Goal: Task Accomplishment & Management: Use online tool/utility

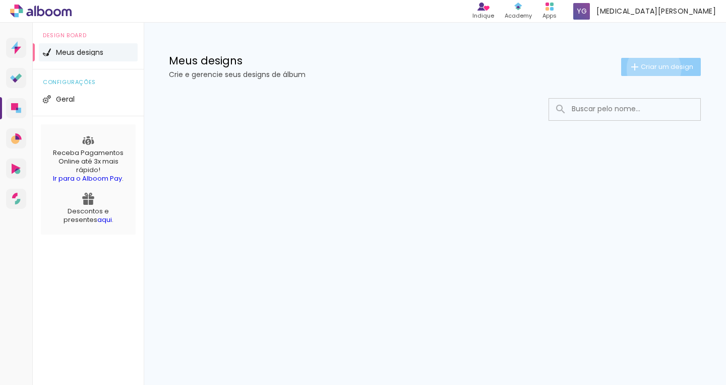
click at [652, 69] on span "Criar um design" at bounding box center [666, 66] width 52 height 7
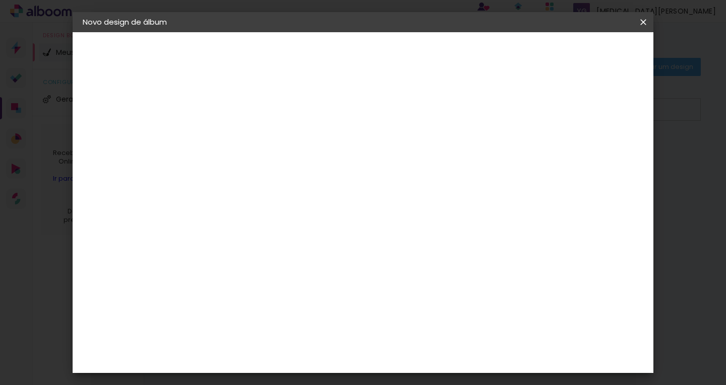
click at [247, 130] on input at bounding box center [247, 135] width 0 height 16
type input "Kyara 15 anos"
type paper-input "Kyara 15 anos"
click at [0, 0] on slot "Avançar" at bounding box center [0, 0] width 0 height 0
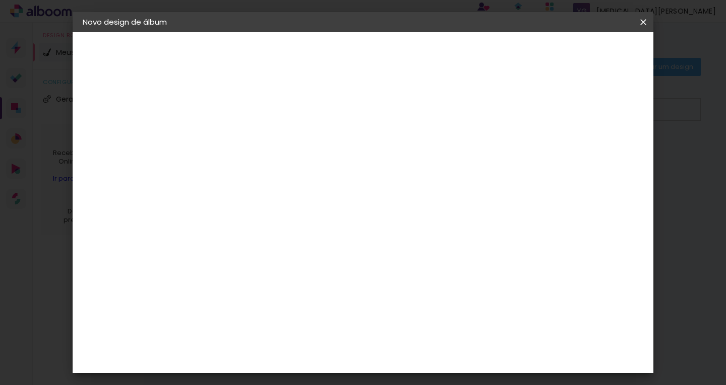
click at [287, 308] on div "Centro Fotográfico" at bounding box center [264, 316] width 46 height 16
click at [0, 0] on slot "Avançar" at bounding box center [0, 0] width 0 height 0
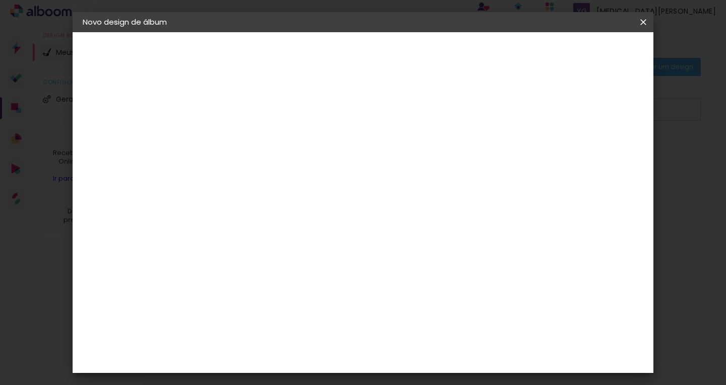
click at [353, 291] on span "20 × 20 cm" at bounding box center [333, 301] width 37 height 21
click at [0, 0] on slot "Avançar" at bounding box center [0, 0] width 0 height 0
click at [523, 111] on div at bounding box center [518, 108] width 9 height 9
type paper-checkbox "on"
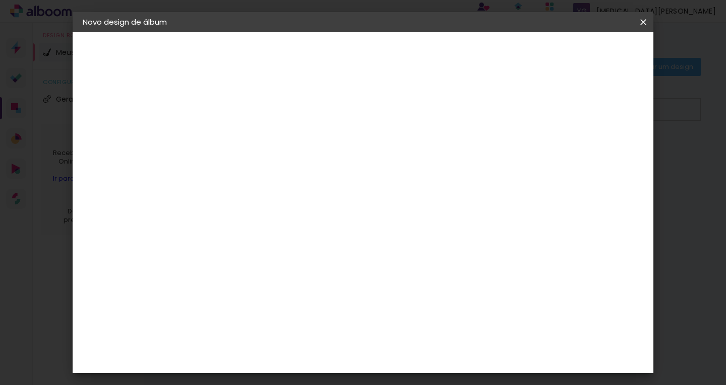
click at [523, 111] on div at bounding box center [518, 108] width 9 height 9
click at [262, 107] on div "mm" at bounding box center [265, 108] width 16 height 8
drag, startPoint x: 238, startPoint y: 107, endPoint x: 210, endPoint y: 105, distance: 28.8
click at [210, 105] on div "mm Mostrar sangria 20 cm Largura da página 20.3 cm Altura 40 cm Largura da lâmi…" at bounding box center [405, 75] width 402 height 86
type input "5"
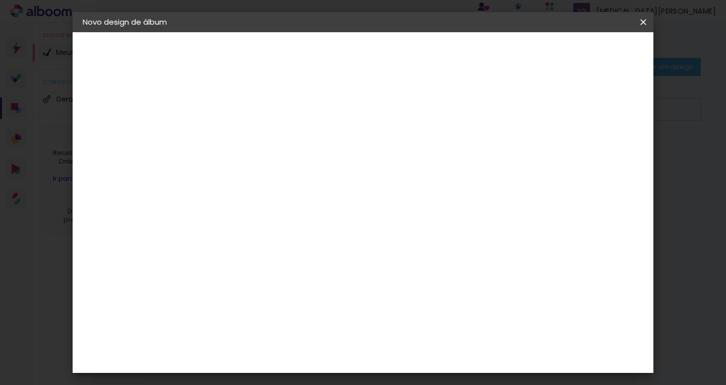
type paper-input "5"
drag, startPoint x: 231, startPoint y: 110, endPoint x: 198, endPoint y: 114, distance: 33.9
click at [198, 32] on quentale-album-spec "Iniciar design Iniciar design" at bounding box center [363, 32] width 580 height 0
type input "1"
drag, startPoint x: 223, startPoint y: 109, endPoint x: 200, endPoint y: 103, distance: 23.3
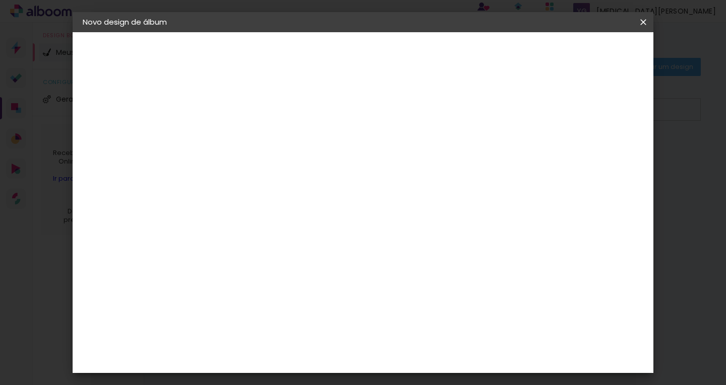
click at [200, 32] on quentale-album-spec "Iniciar design Iniciar design" at bounding box center [363, 32] width 580 height 0
type input "10"
type paper-input "10"
click at [523, 113] on div at bounding box center [518, 108] width 9 height 9
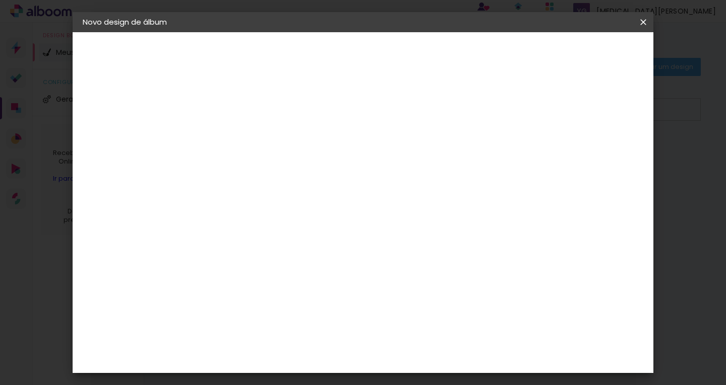
scroll to position [23, 0]
click at [523, 87] on div at bounding box center [518, 86] width 9 height 9
click at [580, 51] on span "Iniciar design" at bounding box center [557, 53] width 46 height 7
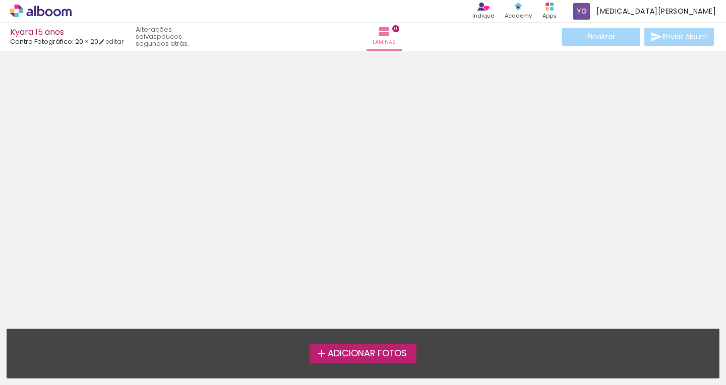
click at [338, 358] on span "Adicionar Fotos" at bounding box center [367, 354] width 79 height 9
click at [0, 0] on input "file" at bounding box center [0, 0] width 0 height 0
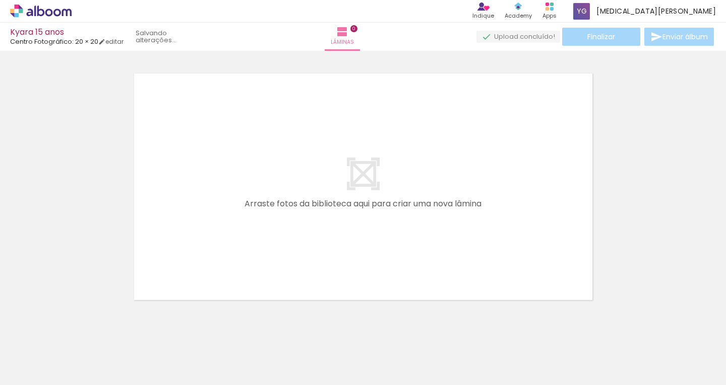
scroll to position [13, 0]
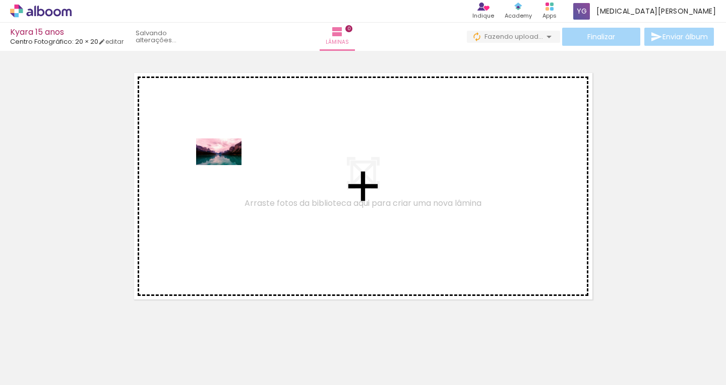
drag, startPoint x: 105, startPoint y: 358, endPoint x: 226, endPoint y: 169, distance: 224.8
click at [226, 169] on quentale-workspace at bounding box center [363, 192] width 726 height 385
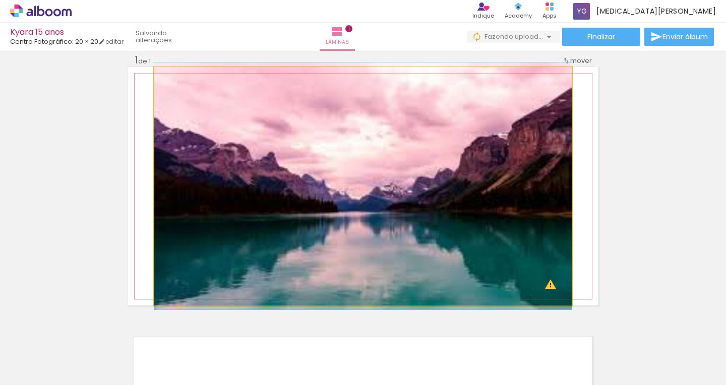
drag, startPoint x: 175, startPoint y: 81, endPoint x: 161, endPoint y: 81, distance: 13.6
type paper-slider "100"
click at [161, 81] on div at bounding box center [192, 77] width 70 height 15
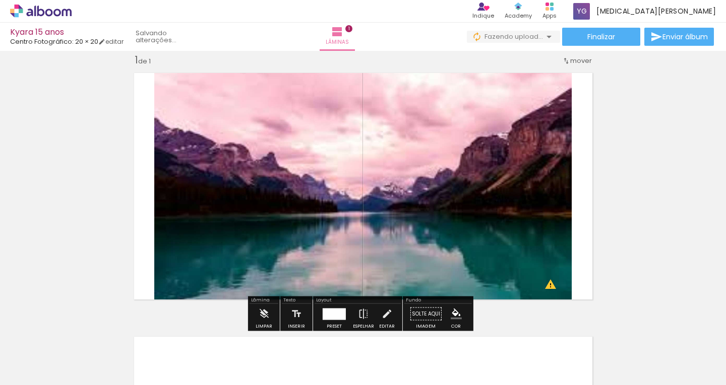
click at [0, 0] on slot "P&B" at bounding box center [0, 0] width 0 height 0
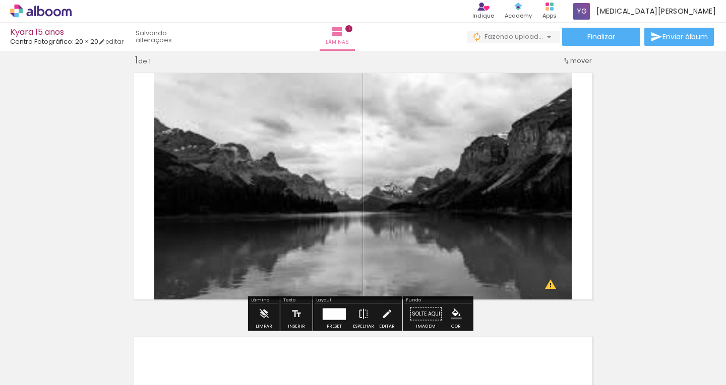
click at [0, 0] on slot "P&B" at bounding box center [0, 0] width 0 height 0
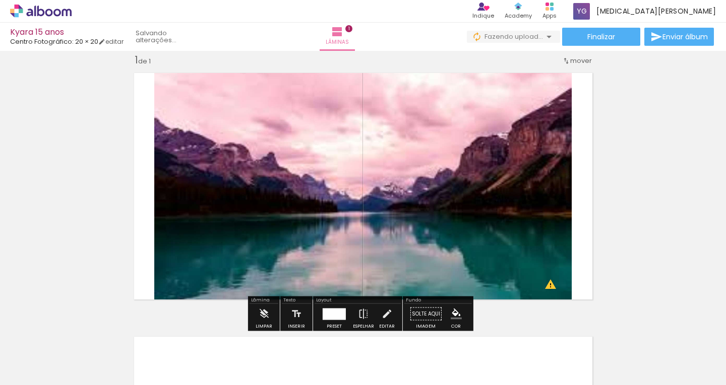
click at [254, 82] on div at bounding box center [256, 78] width 12 height 10
click at [258, 121] on paper-item at bounding box center [256, 122] width 18 height 7
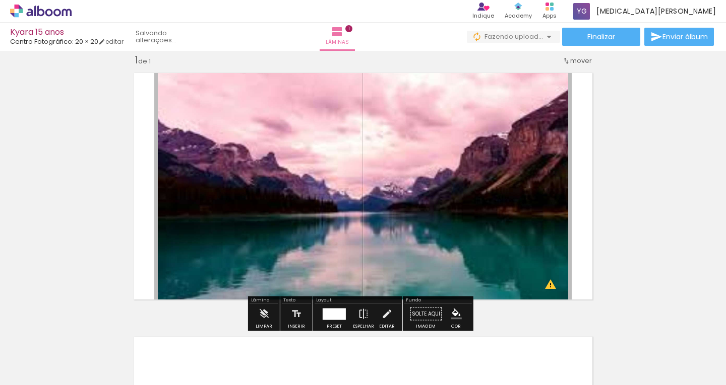
click at [256, 127] on paper-item at bounding box center [256, 129] width 18 height 7
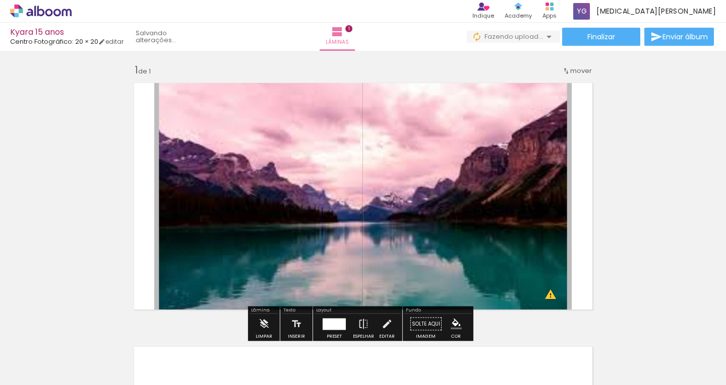
scroll to position [0, 0]
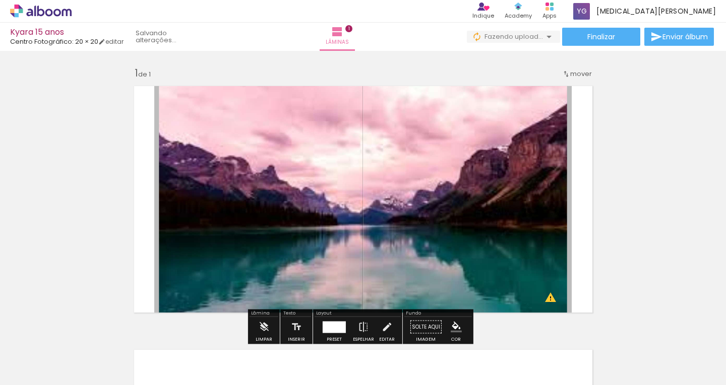
click at [254, 107] on span at bounding box center [256, 107] width 10 height 2
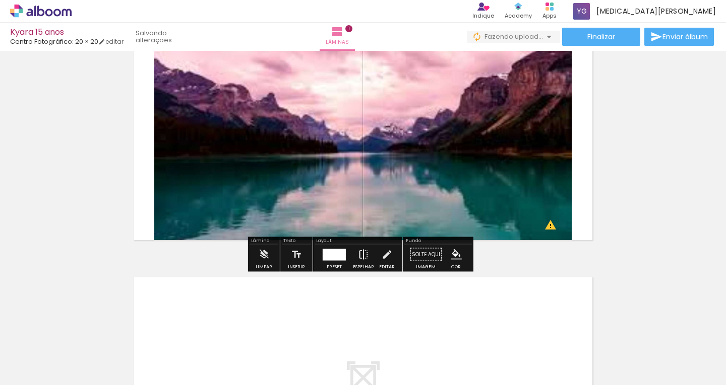
scroll to position [67, 0]
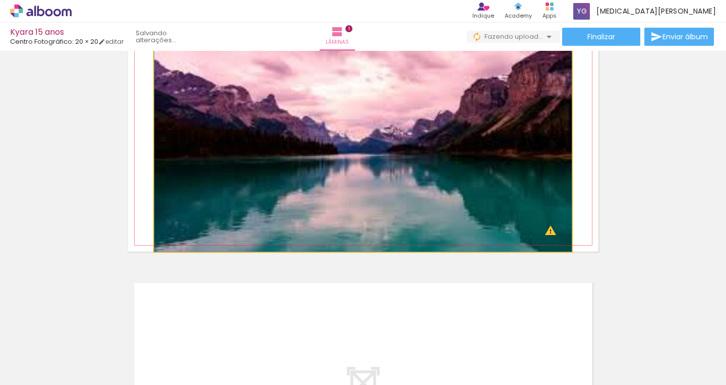
drag, startPoint x: 564, startPoint y: 239, endPoint x: 539, endPoint y: 219, distance: 33.0
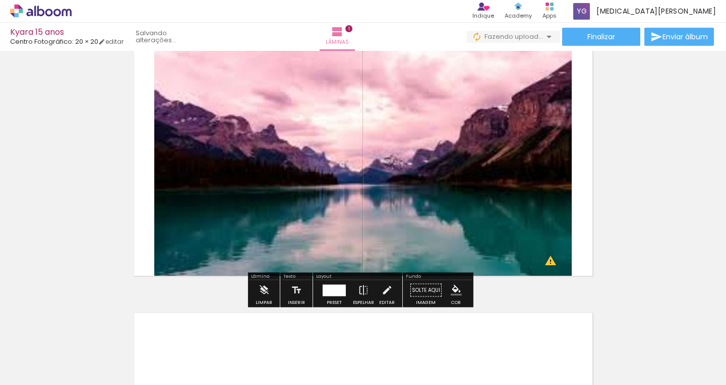
scroll to position [34, 0]
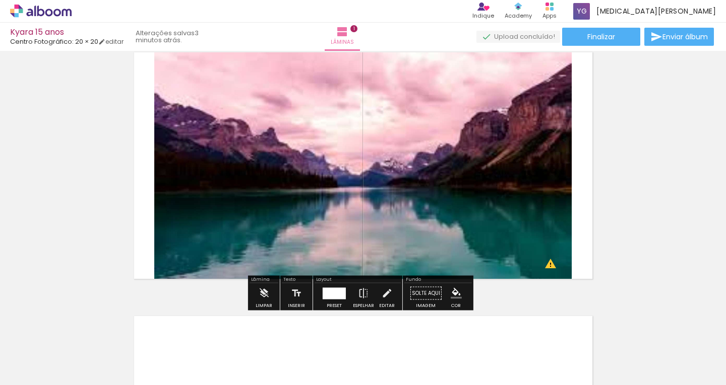
click at [338, 300] on div at bounding box center [333, 294] width 27 height 20
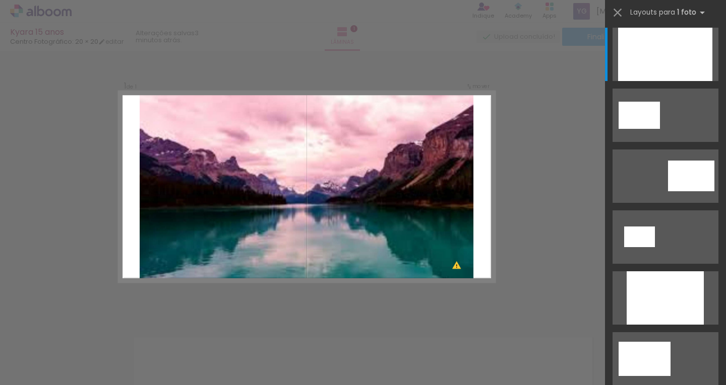
scroll to position [0, 0]
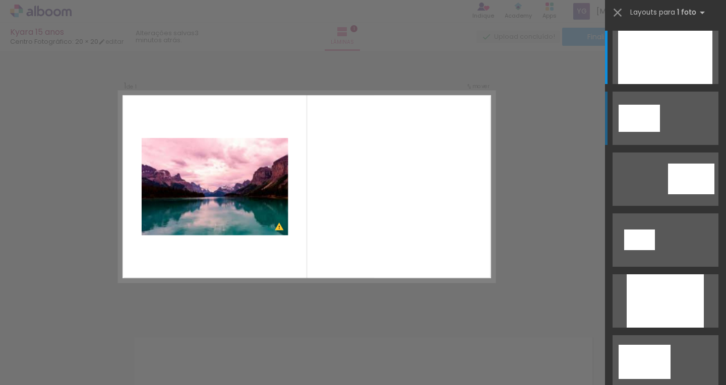
click at [636, 131] on div at bounding box center [638, 118] width 41 height 27
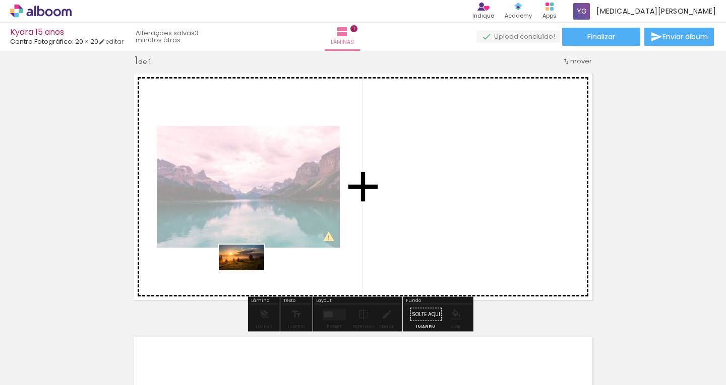
drag, startPoint x: 179, startPoint y: 356, endPoint x: 249, endPoint y: 275, distance: 106.8
click at [249, 275] on quentale-workspace at bounding box center [363, 192] width 726 height 385
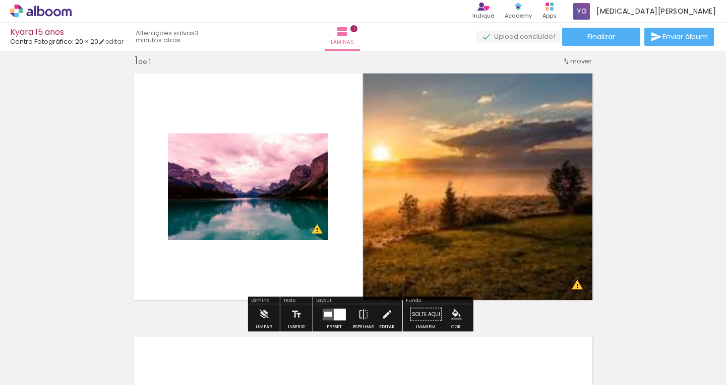
click at [523, 190] on quentale-photo at bounding box center [480, 187] width 235 height 239
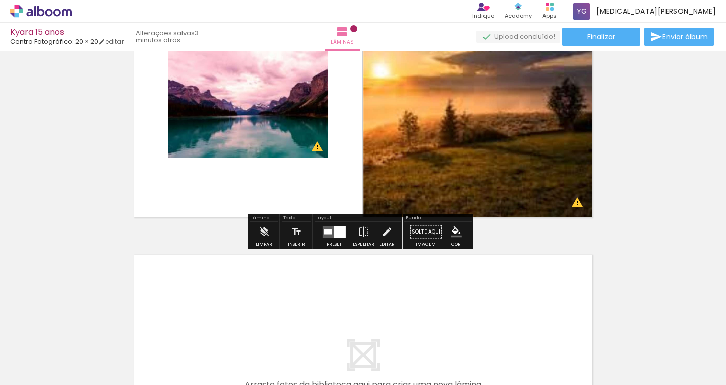
scroll to position [46, 0]
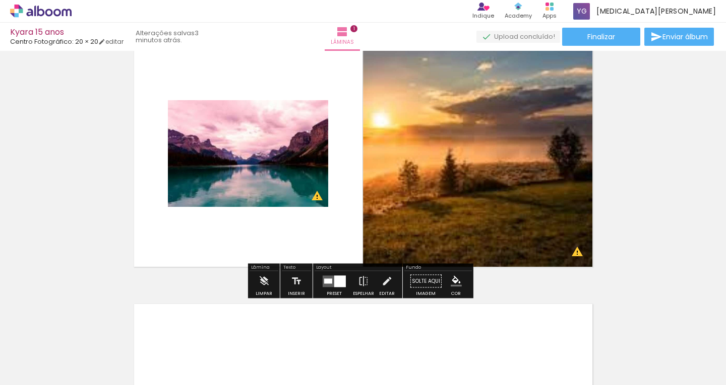
click at [337, 280] on div at bounding box center [340, 282] width 12 height 12
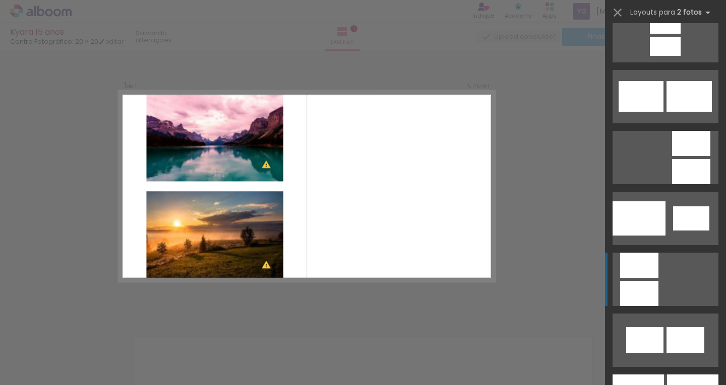
scroll to position [1125, 0]
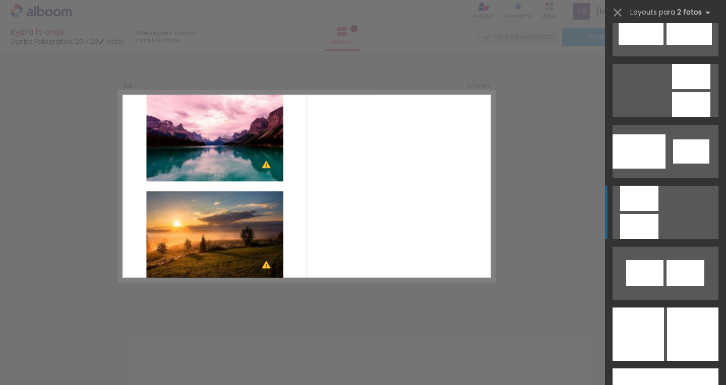
click at [649, 217] on div at bounding box center [639, 226] width 38 height 25
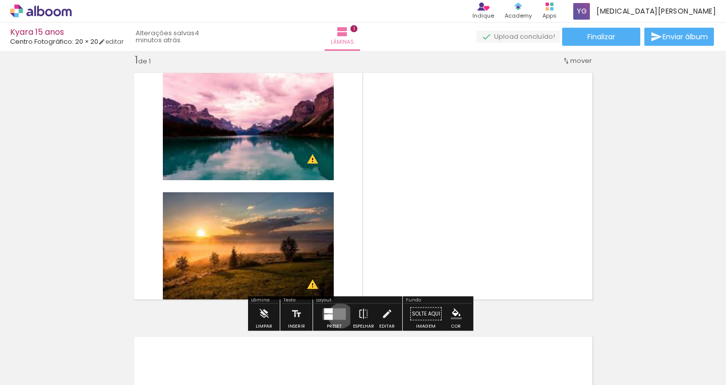
click at [338, 316] on quentale-layouter at bounding box center [333, 314] width 23 height 12
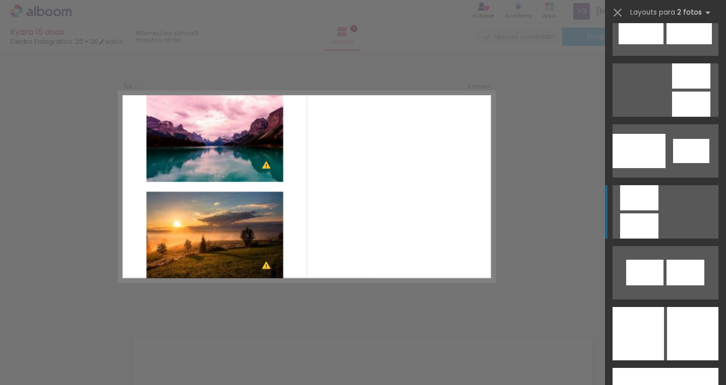
scroll to position [1075, 0]
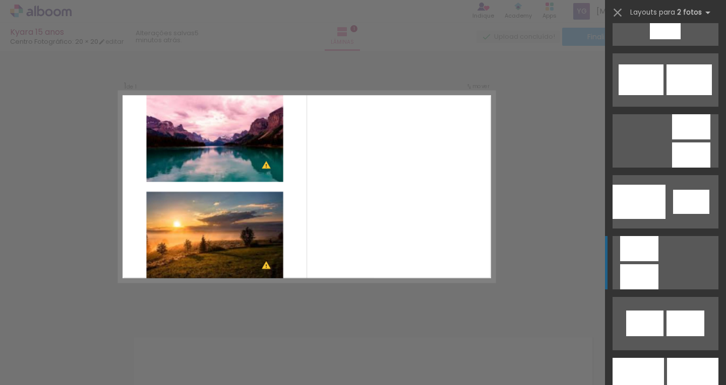
click at [631, 246] on div at bounding box center [639, 248] width 38 height 25
click at [225, 355] on div at bounding box center [214, 351] width 50 height 31
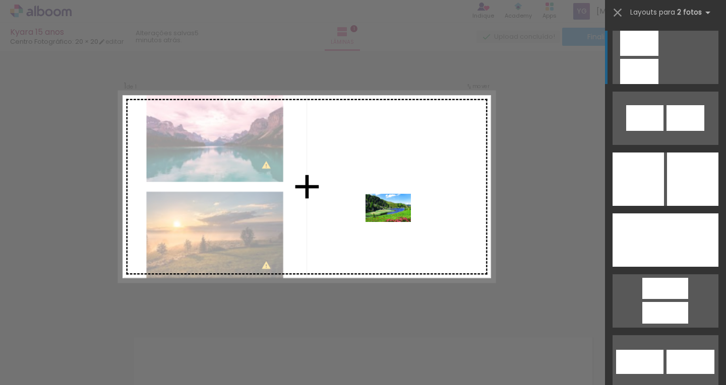
drag, startPoint x: 231, startPoint y: 358, endPoint x: 396, endPoint y: 224, distance: 212.1
click at [396, 224] on quentale-workspace at bounding box center [363, 192] width 726 height 385
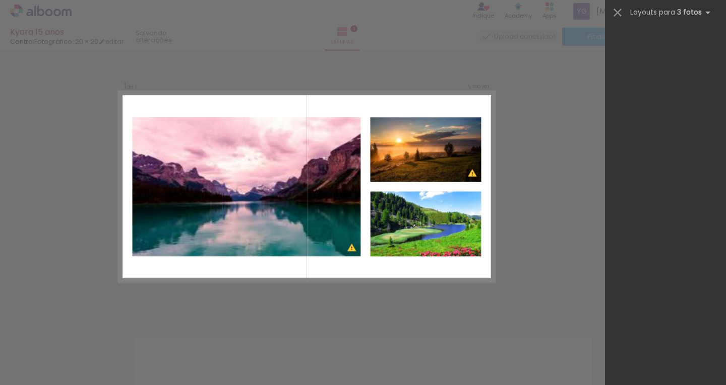
scroll to position [0, 0]
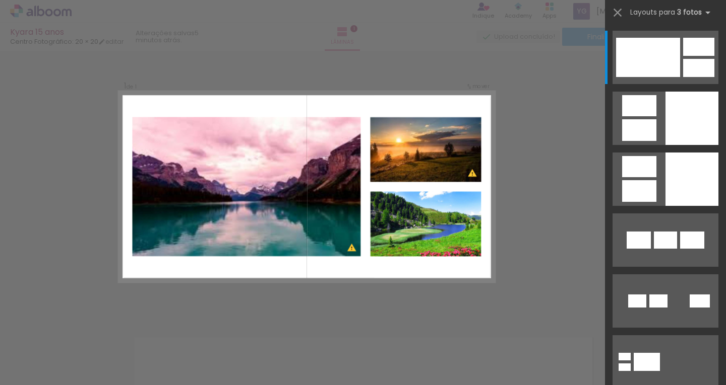
click at [447, 233] on quentale-photo at bounding box center [425, 224] width 111 height 65
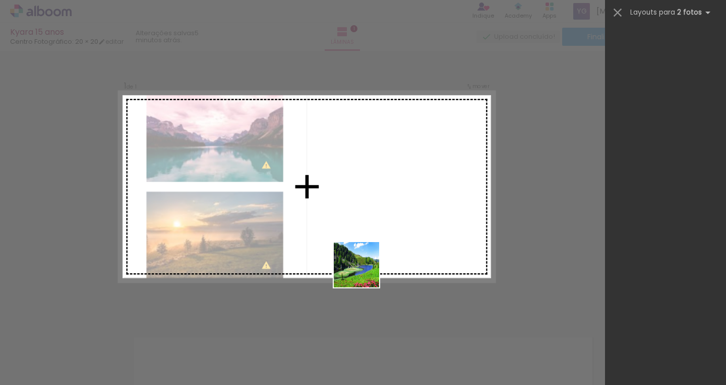
scroll to position [1280, 0]
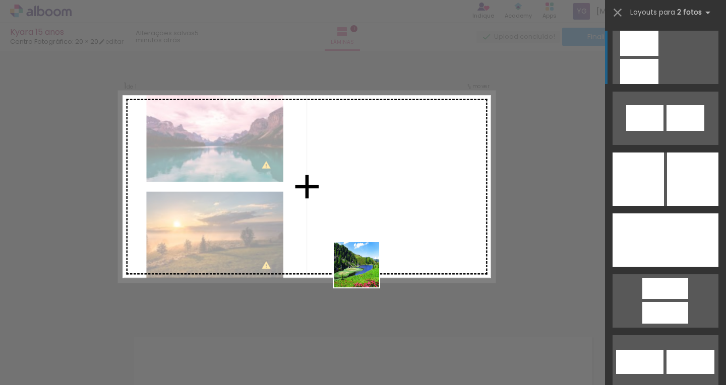
drag, startPoint x: 215, startPoint y: 362, endPoint x: 394, endPoint y: 244, distance: 214.0
click at [394, 244] on quentale-workspace at bounding box center [363, 192] width 726 height 385
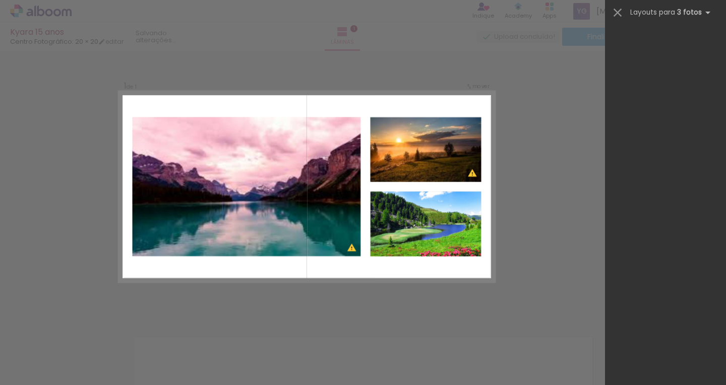
scroll to position [0, 0]
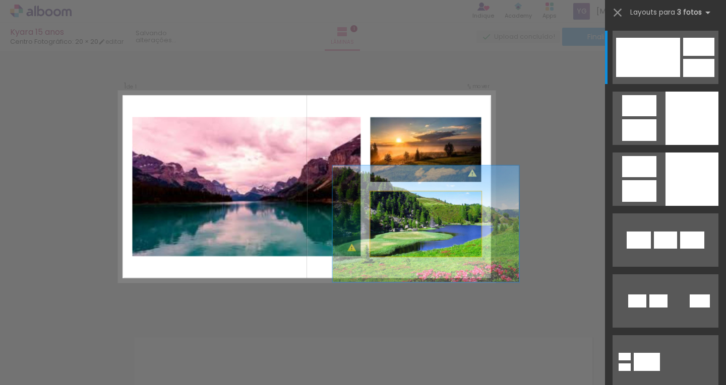
drag, startPoint x: 393, startPoint y: 205, endPoint x: 414, endPoint y: 205, distance: 21.2
click at [414, 205] on paper-progress at bounding box center [404, 200] width 31 height 13
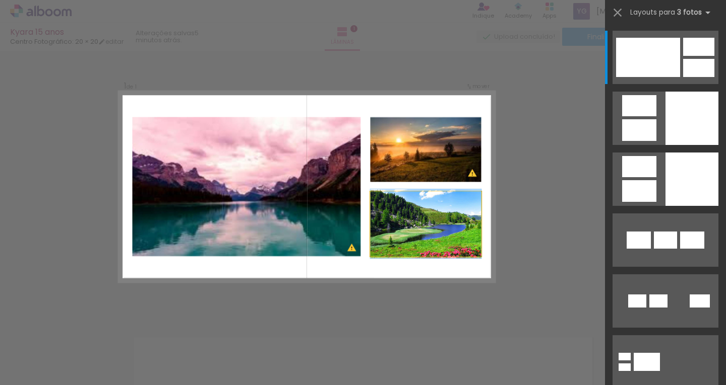
drag, startPoint x: 410, startPoint y: 201, endPoint x: 377, endPoint y: 206, distance: 33.1
type paper-slider "100"
click at [377, 206] on div at bounding box center [400, 200] width 56 height 12
click at [425, 231] on quentale-photo at bounding box center [425, 224] width 111 height 65
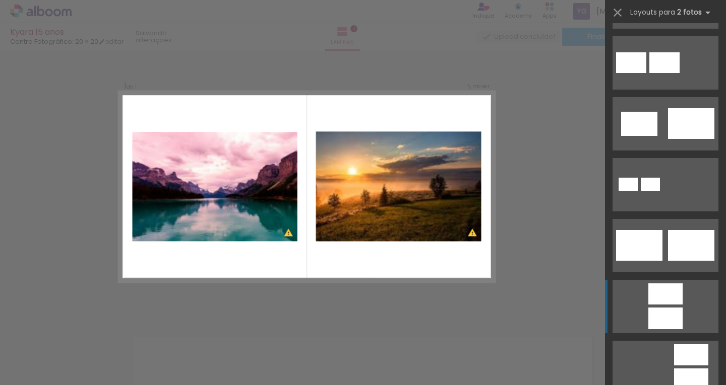
scroll to position [302, 0]
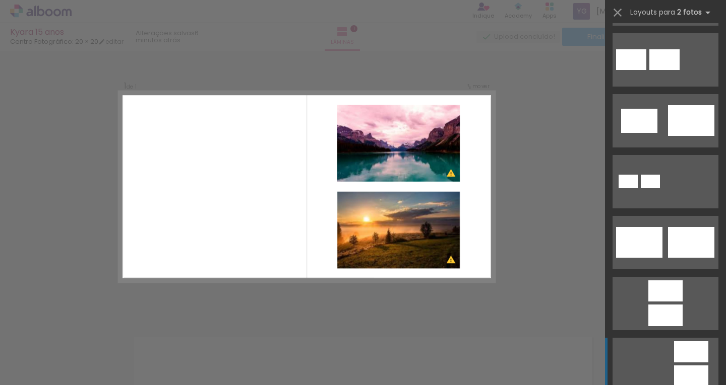
click at [682, 359] on div at bounding box center [691, 352] width 34 height 21
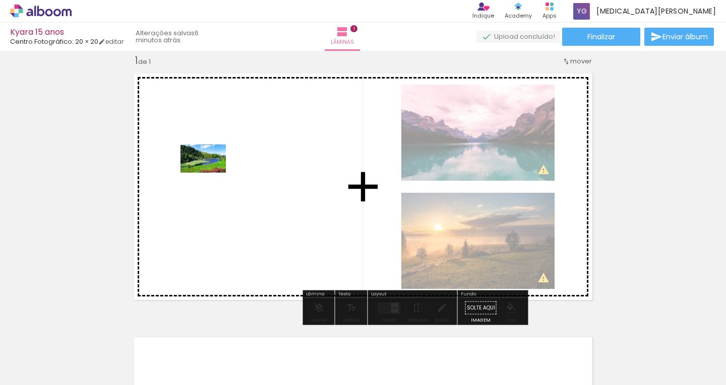
drag, startPoint x: 205, startPoint y: 364, endPoint x: 211, endPoint y: 175, distance: 189.6
click at [211, 175] on quentale-workspace at bounding box center [363, 192] width 726 height 385
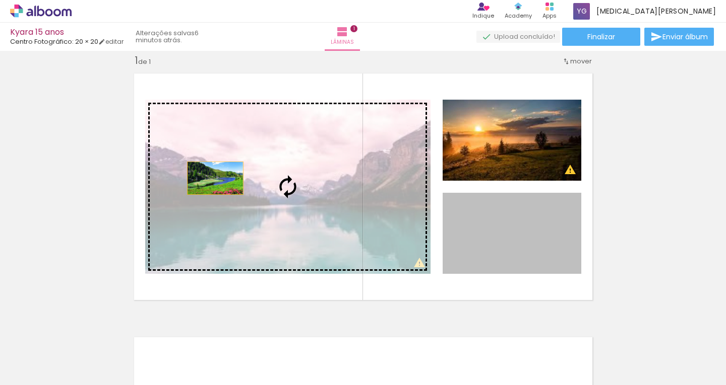
drag, startPoint x: 540, startPoint y: 249, endPoint x: 211, endPoint y: 178, distance: 336.6
click at [0, 0] on slot at bounding box center [0, 0] width 0 height 0
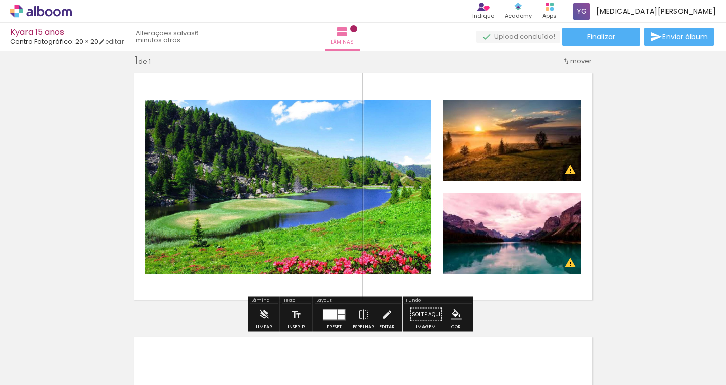
click at [328, 321] on div at bounding box center [333, 315] width 27 height 20
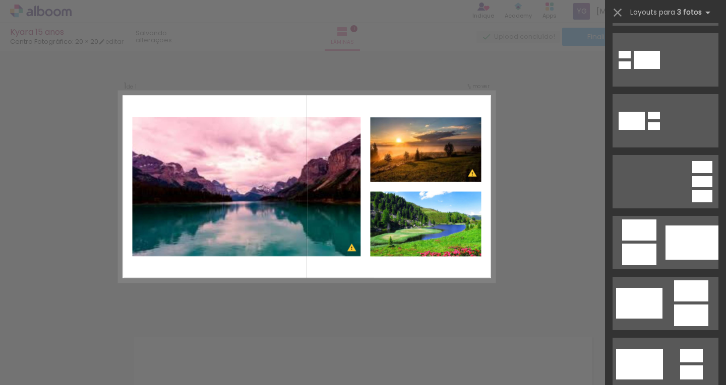
scroll to position [0, 0]
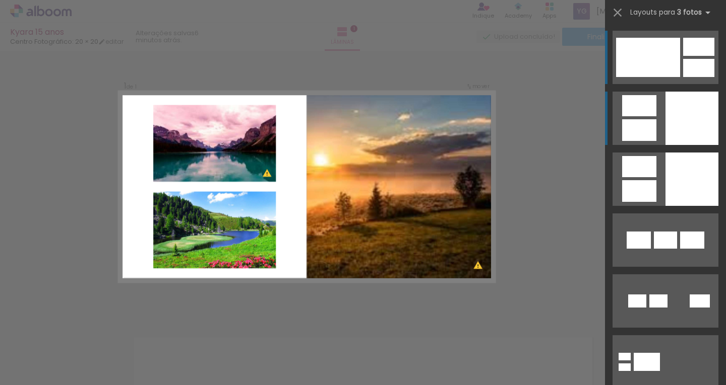
click at [644, 119] on div at bounding box center [639, 130] width 34 height 22
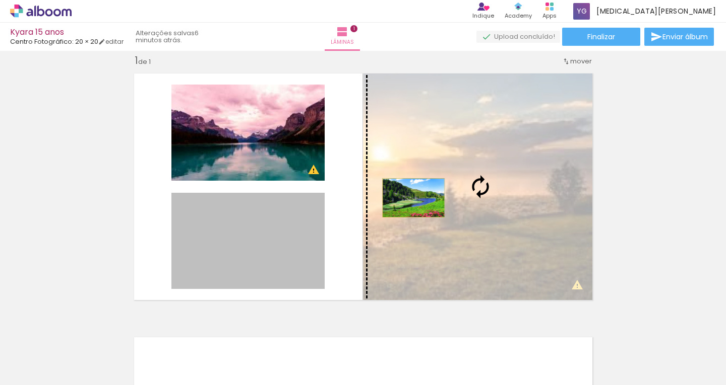
drag, startPoint x: 290, startPoint y: 223, endPoint x: 409, endPoint y: 198, distance: 121.9
click at [0, 0] on slot at bounding box center [0, 0] width 0 height 0
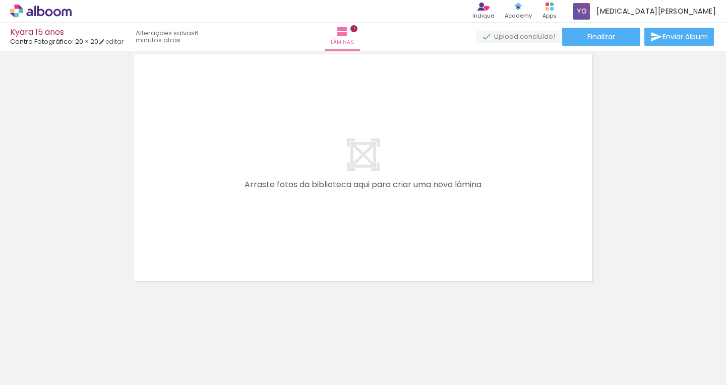
scroll to position [303, 0]
click at [668, 42] on paper-button "Enviar álbum" at bounding box center [679, 37] width 70 height 18
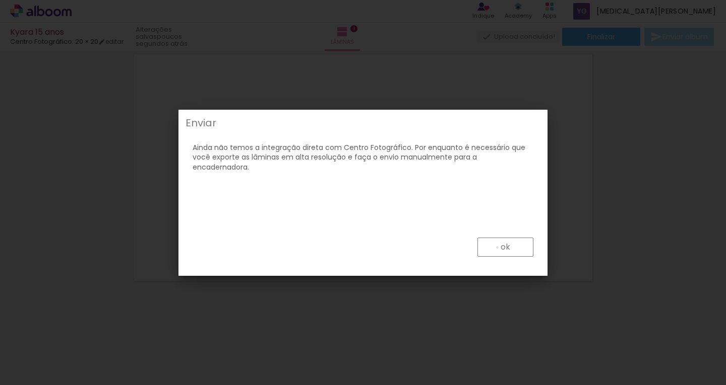
click at [497, 248] on paper-button "ok" at bounding box center [505, 247] width 56 height 19
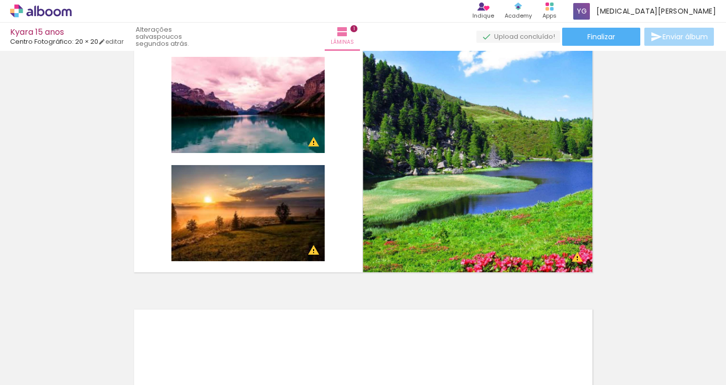
scroll to position [18, 0]
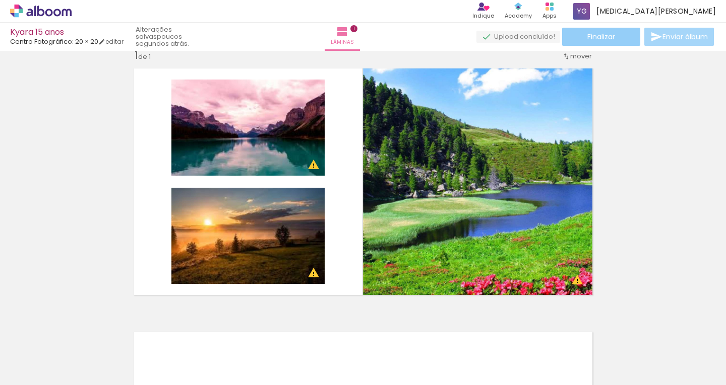
click at [621, 37] on paper-button "Finalizar" at bounding box center [601, 37] width 78 height 18
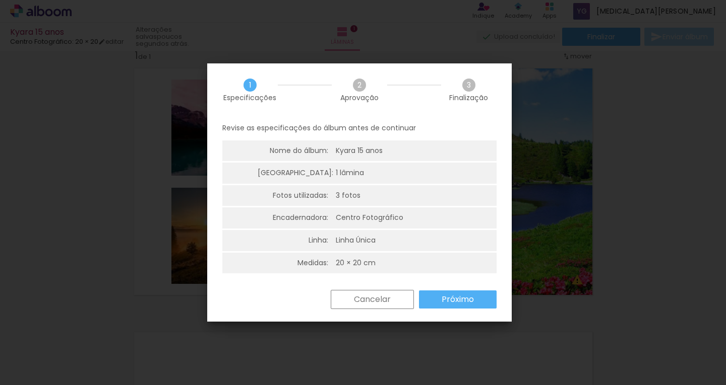
scroll to position [3, 0]
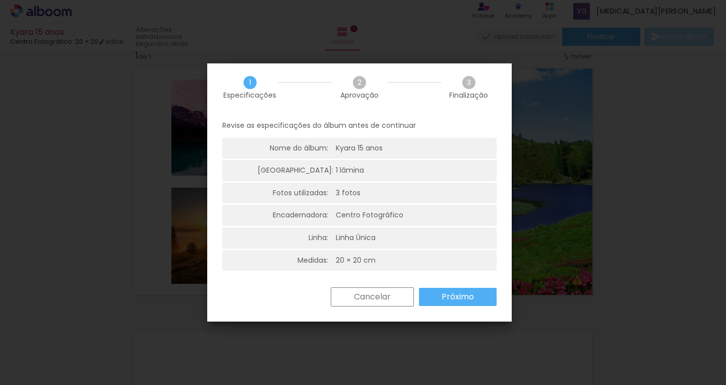
click at [0, 0] on slot "Próximo" at bounding box center [0, 0] width 0 height 0
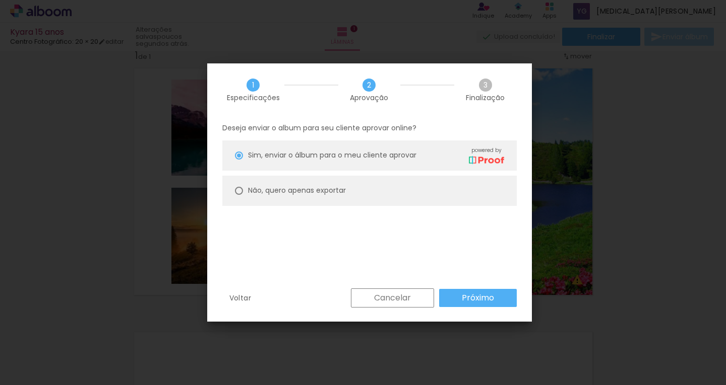
click at [347, 194] on paper-radio-button "Não, quero apenas exportar" at bounding box center [369, 191] width 294 height 30
type paper-radio-button "on"
click at [0, 0] on slot "Próximo" at bounding box center [0, 0] width 0 height 0
type input "Alta, 300 DPI"
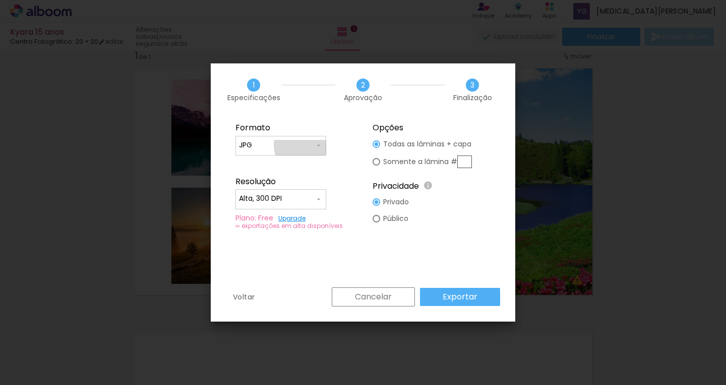
click at [300, 146] on input "JPG" at bounding box center [277, 146] width 76 height 10
click at [308, 162] on paper-item "PDF" at bounding box center [280, 164] width 91 height 20
type input "PDF"
click at [317, 205] on div at bounding box center [281, 204] width 84 height 1
click at [334, 176] on fieldset "Formato JPG PDF Resolução Alta, 300 DPI Baixa Plano: Free Upgrade ∞ exportações…" at bounding box center [294, 176] width 135 height 120
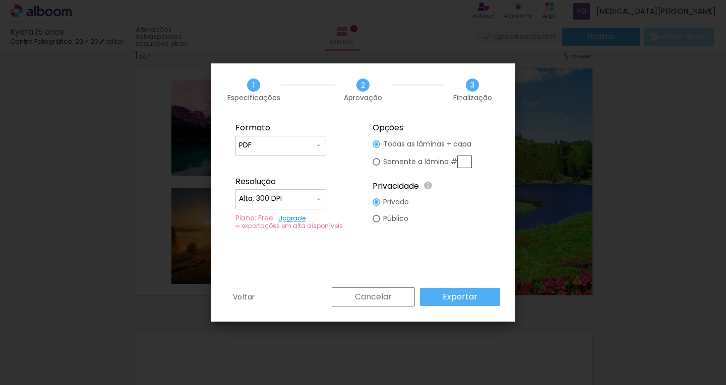
click at [438, 300] on paper-button "Exportar" at bounding box center [460, 297] width 80 height 18
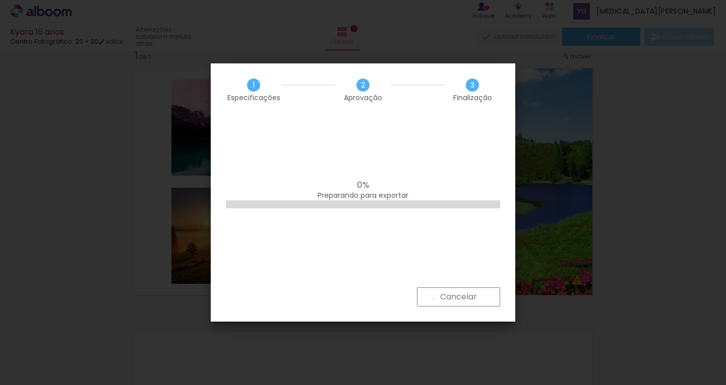
click at [432, 299] on paper-button "Cancelar" at bounding box center [458, 297] width 83 height 19
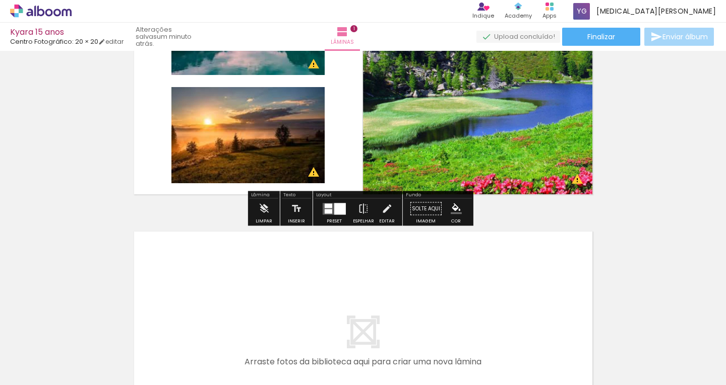
scroll to position [236, 0]
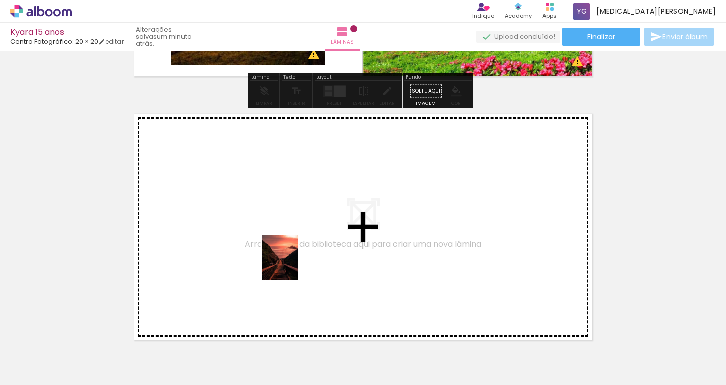
drag, startPoint x: 283, startPoint y: 354, endPoint x: 293, endPoint y: 264, distance: 90.8
click at [293, 264] on quentale-workspace at bounding box center [363, 192] width 726 height 385
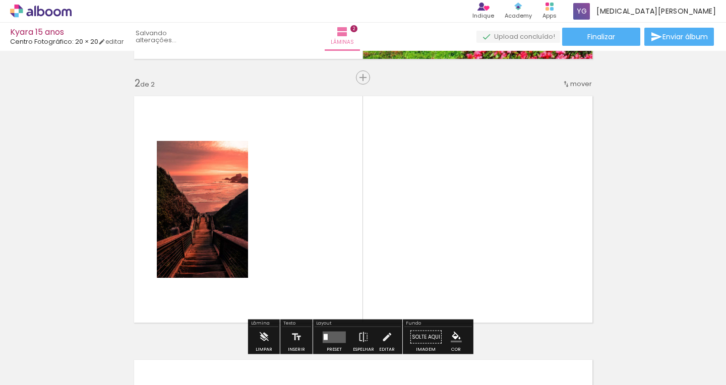
scroll to position [277, 0]
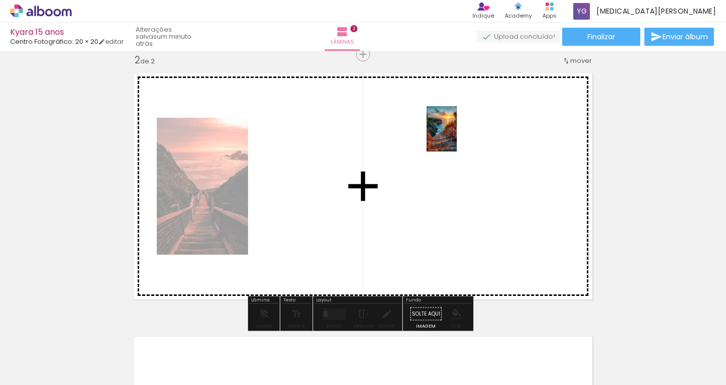
drag, startPoint x: 332, startPoint y: 366, endPoint x: 462, endPoint y: 132, distance: 268.0
click at [462, 132] on quentale-workspace at bounding box center [363, 192] width 726 height 385
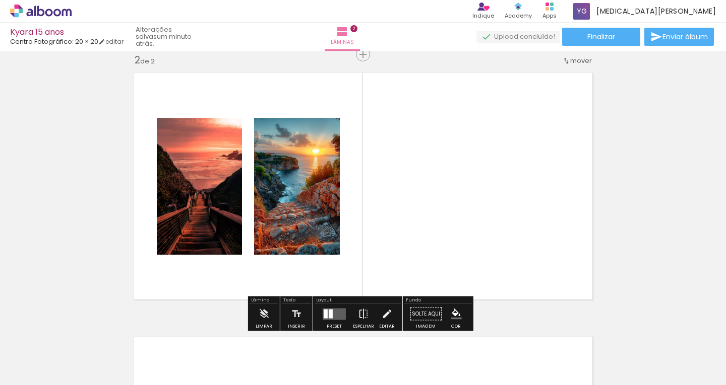
click at [339, 317] on quentale-layouter at bounding box center [333, 314] width 23 height 12
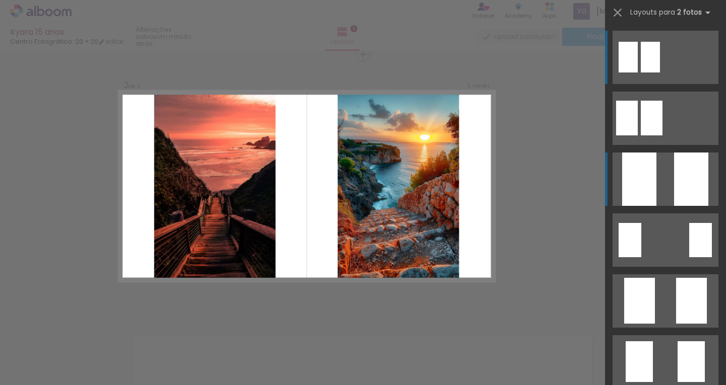
click at [677, 174] on div at bounding box center [691, 179] width 34 height 53
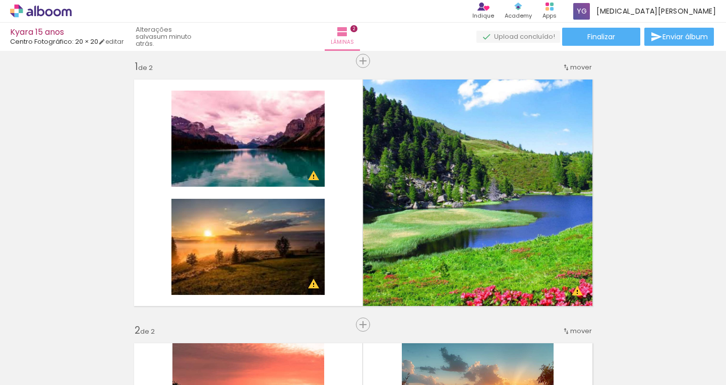
scroll to position [0, 0]
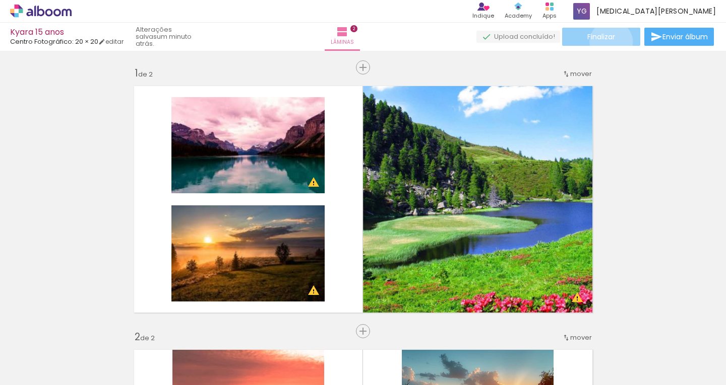
click at [607, 42] on paper-button "Finalizar" at bounding box center [601, 37] width 78 height 18
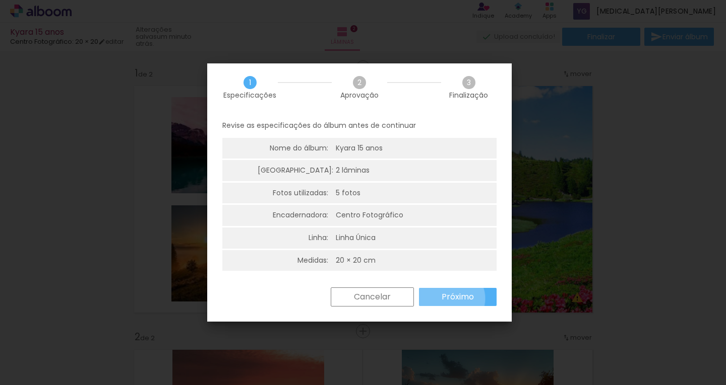
click at [0, 0] on slot "Próximo" at bounding box center [0, 0] width 0 height 0
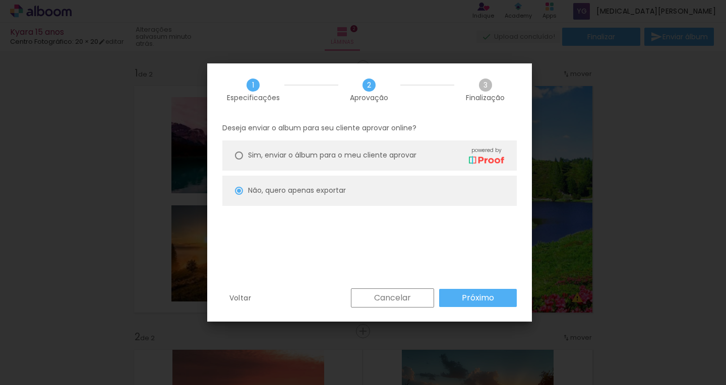
click at [0, 0] on slot "Próximo" at bounding box center [0, 0] width 0 height 0
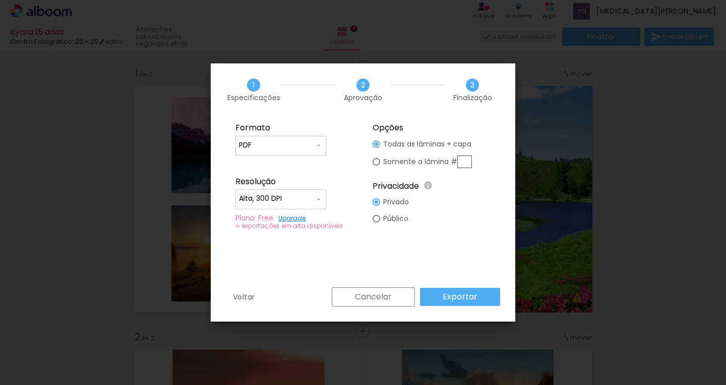
click at [0, 0] on slot "Exportar" at bounding box center [0, 0] width 0 height 0
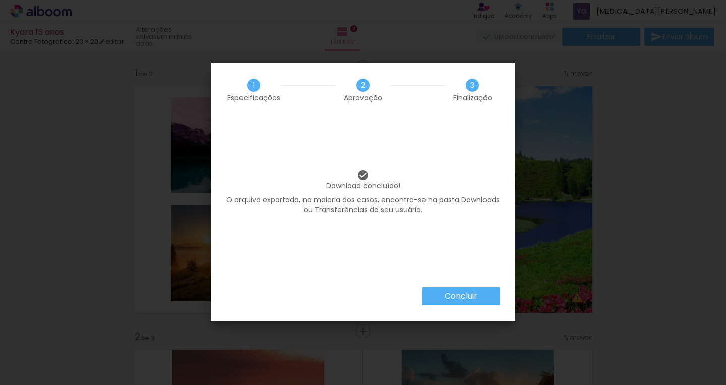
click at [482, 303] on paper-button "Concluir" at bounding box center [461, 297] width 78 height 18
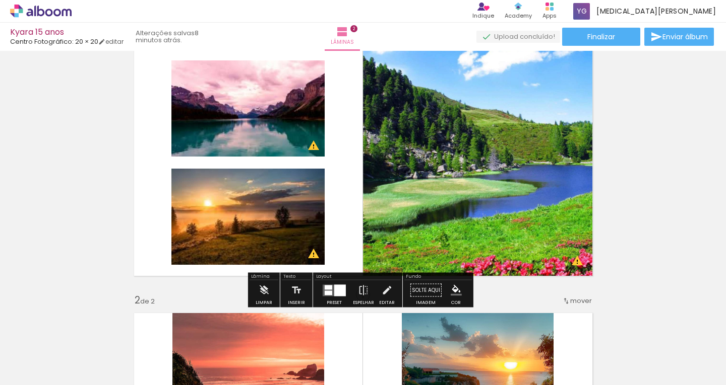
scroll to position [34, 0]
